Goal: Task Accomplishment & Management: Complete application form

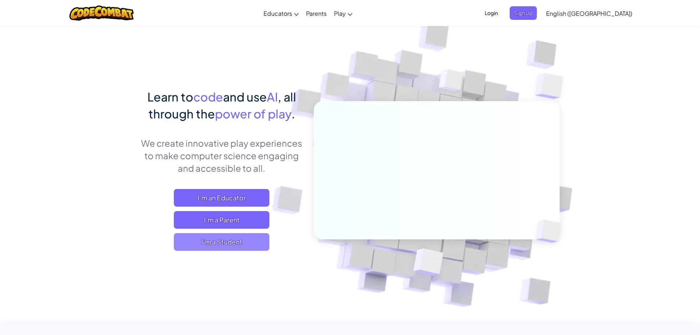
click at [219, 238] on span "I'm a Student" at bounding box center [222, 242] width 96 height 18
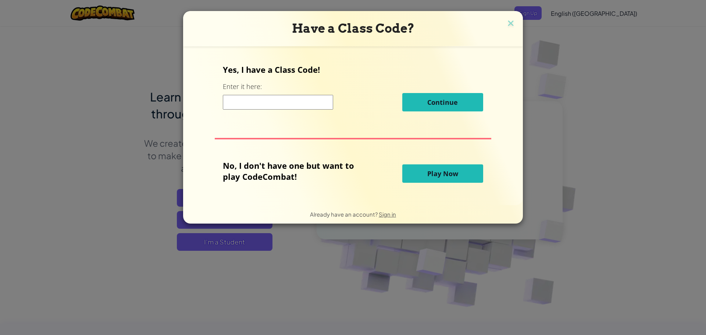
click at [310, 100] on input at bounding box center [278, 102] width 110 height 15
type input "Paperdrawlong"
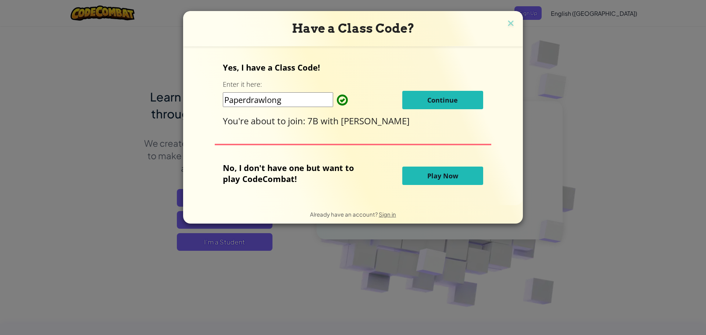
click at [445, 100] on span "Continue" at bounding box center [442, 100] width 31 height 9
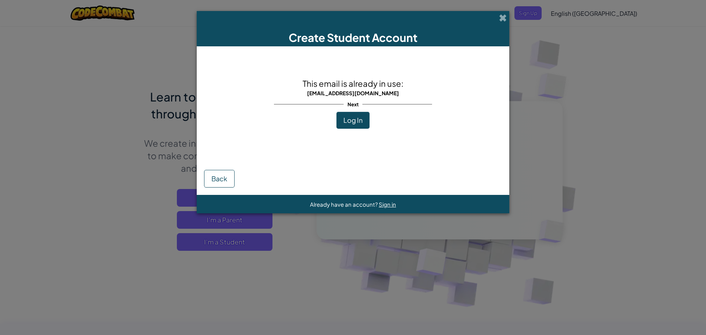
click at [351, 131] on div "This email is already in use: [EMAIL_ADDRESS][DOMAIN_NAME] Next Log In" at bounding box center [353, 104] width 158 height 100
click at [356, 121] on span "Log In" at bounding box center [352, 120] width 19 height 8
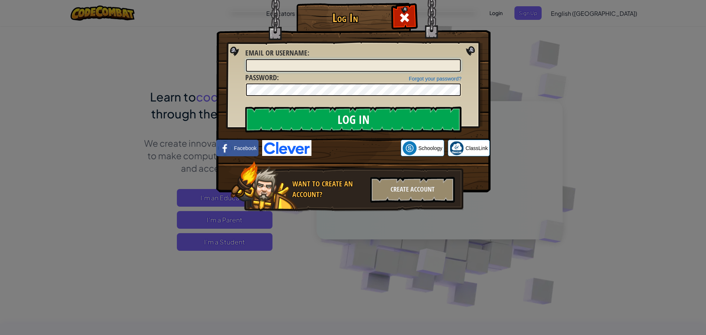
type input "cm426513"
click at [377, 125] on input "Log In" at bounding box center [353, 120] width 216 height 26
